Goal: Task Accomplishment & Management: Use online tool/utility

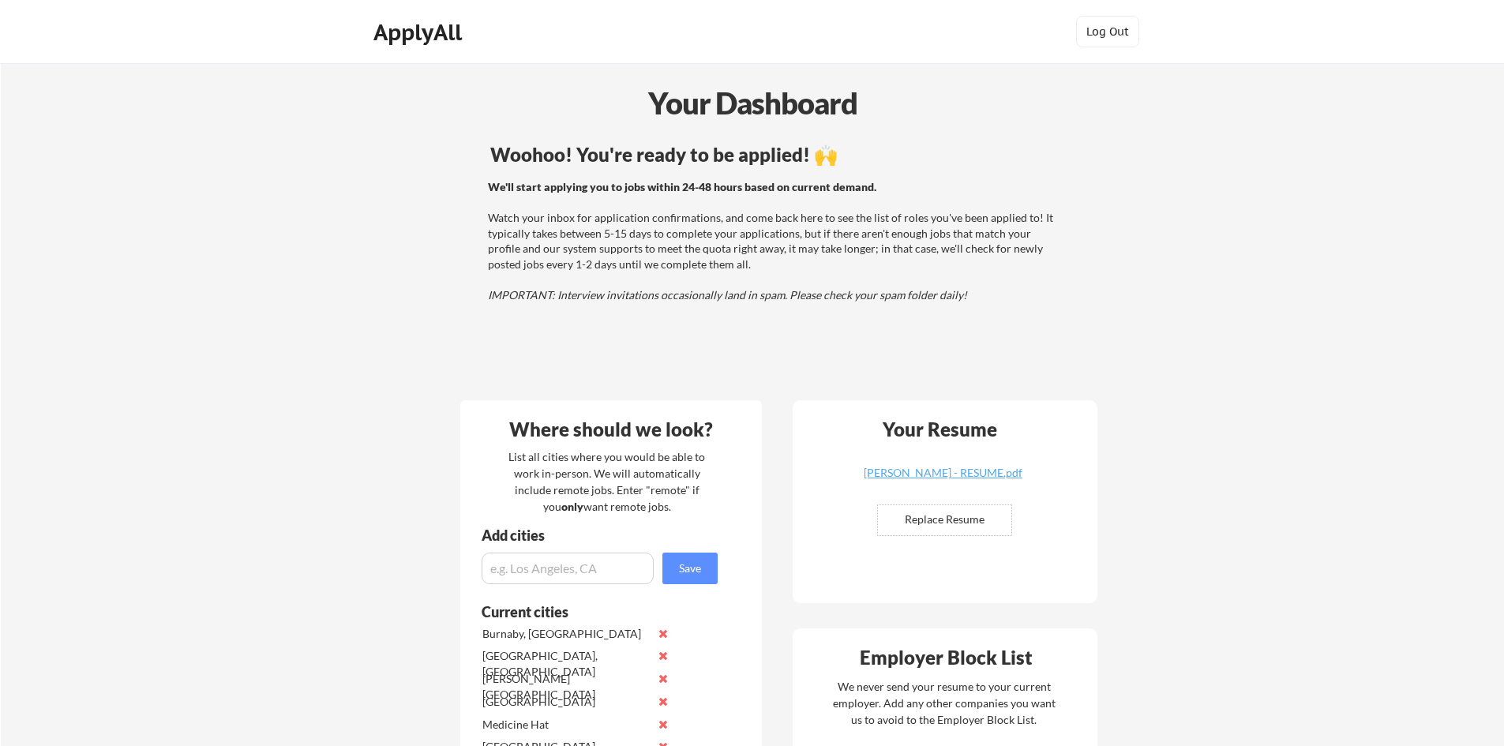
click at [448, 28] on div "ApplyAll" at bounding box center [419, 32] width 93 height 27
click at [444, 31] on div "ApplyAll" at bounding box center [419, 32] width 93 height 27
click at [409, 36] on div "ApplyAll" at bounding box center [419, 32] width 93 height 27
